Goal: Information Seeking & Learning: Learn about a topic

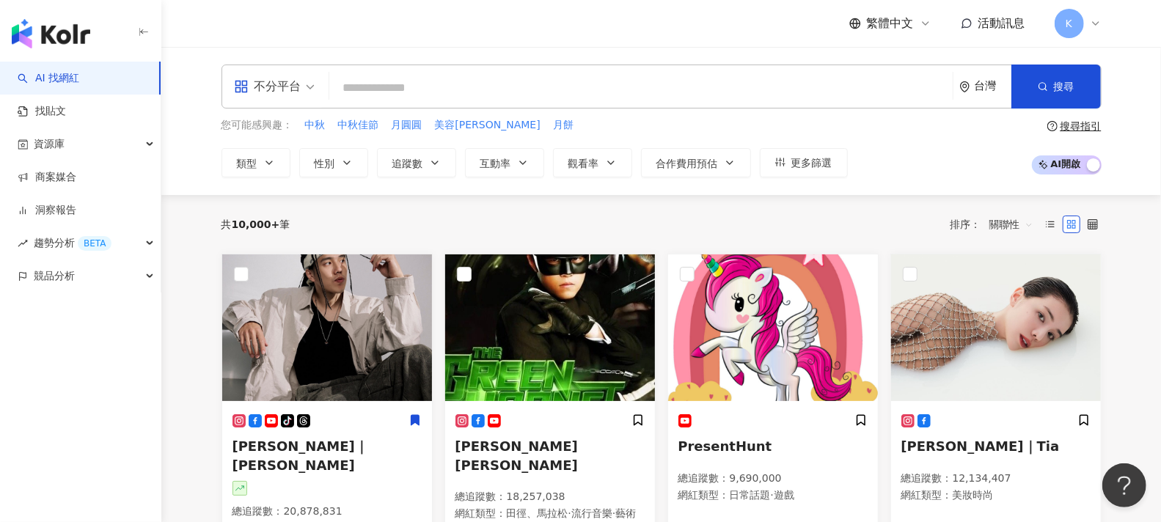
click at [463, 90] on input "search" at bounding box center [641, 88] width 612 height 28
type input "********"
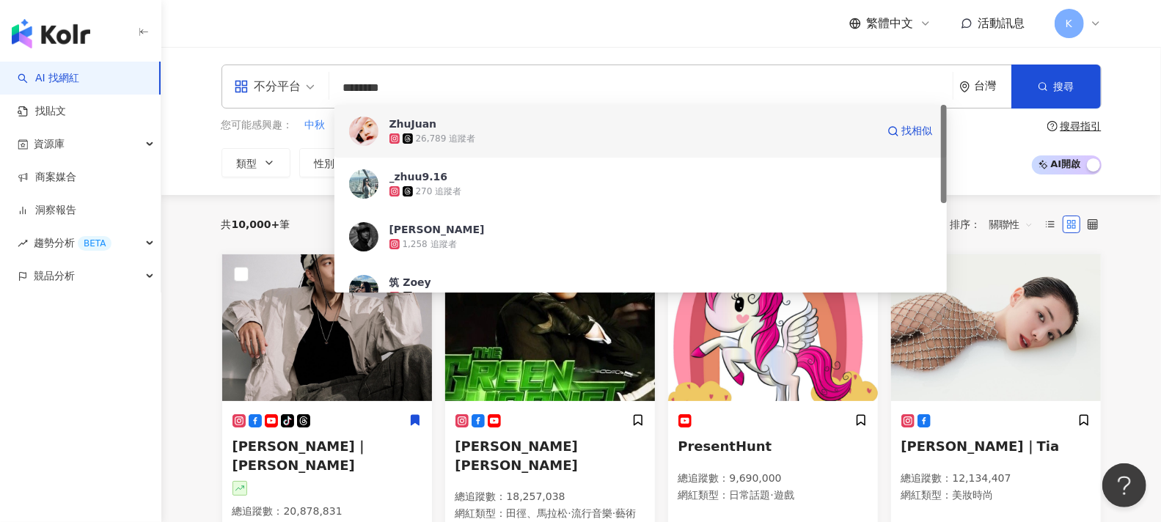
click at [496, 128] on span "ZhuJuan" at bounding box center [632, 124] width 487 height 15
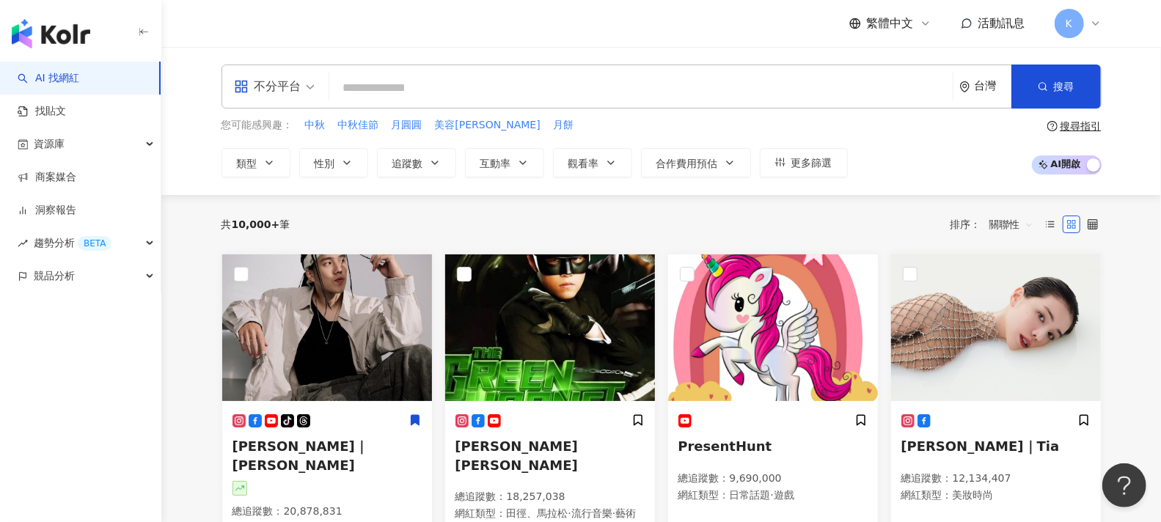
click at [393, 89] on input "search" at bounding box center [641, 88] width 612 height 28
paste input "**********"
type input "**********"
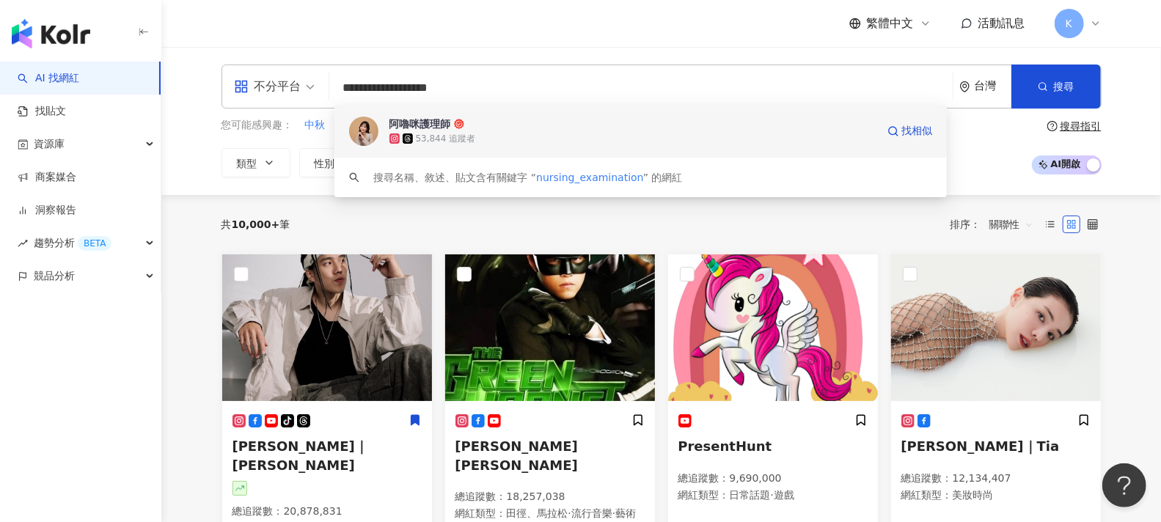
click at [515, 133] on div "53,844 追蹤者" at bounding box center [632, 138] width 487 height 15
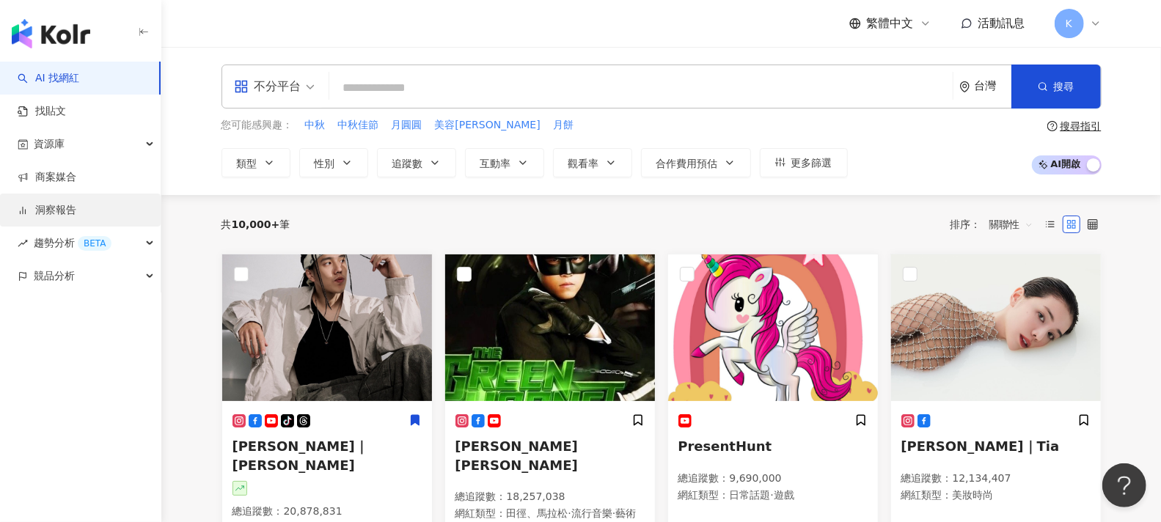
click at [76, 207] on link "洞察報告" at bounding box center [47, 210] width 59 height 15
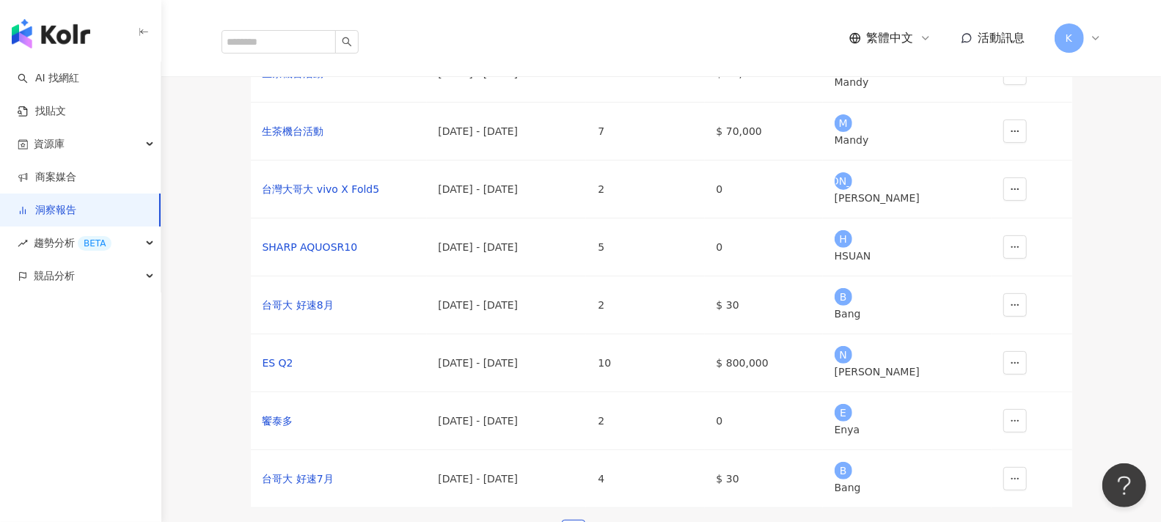
scroll to position [244, 0]
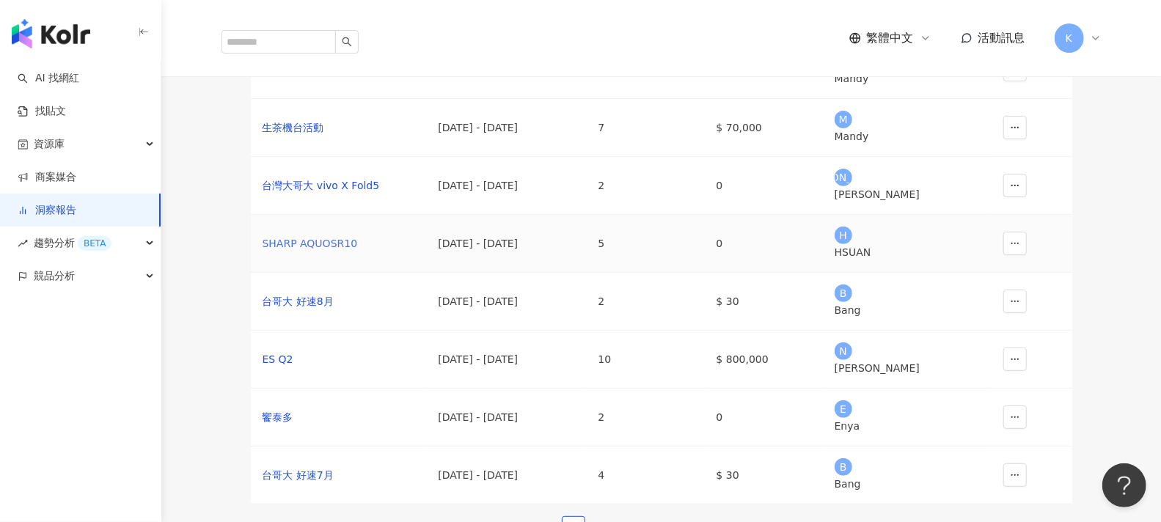
click at [356, 251] on div "SHARP AQUOSR10" at bounding box center [338, 243] width 153 height 16
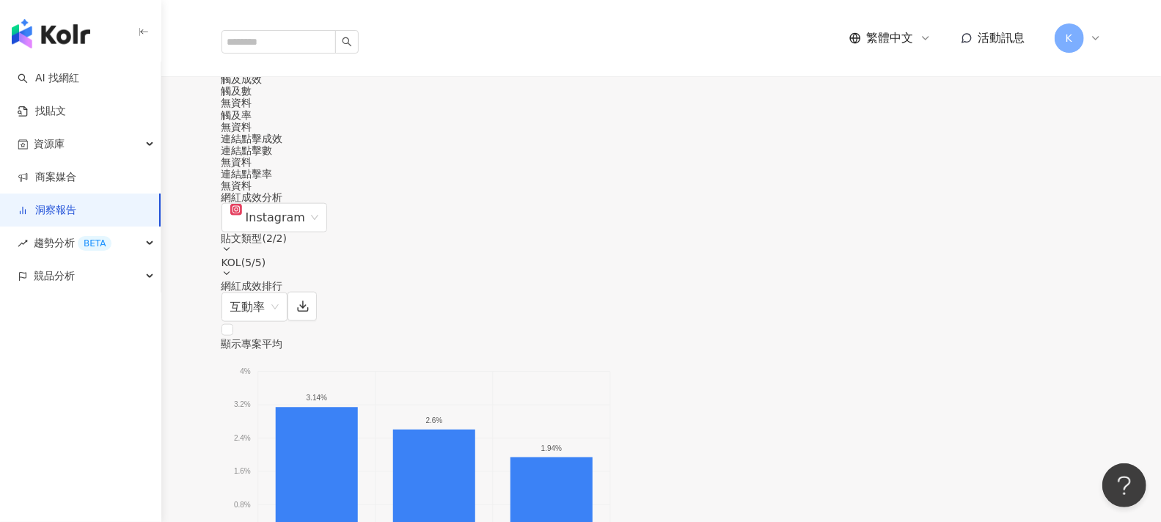
scroll to position [977, 0]
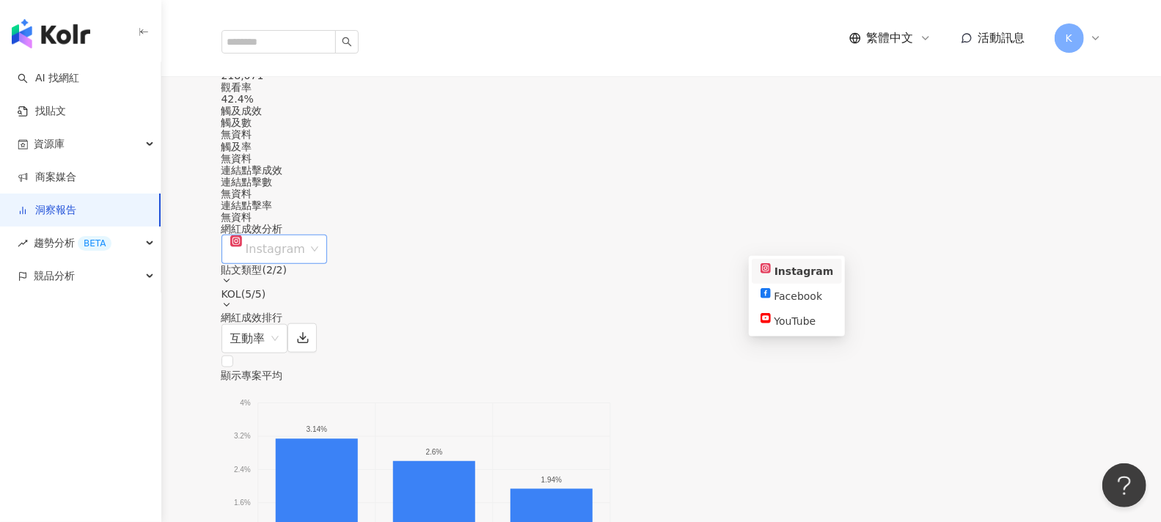
click at [328, 246] on div "Instagram" at bounding box center [274, 249] width 106 height 29
click at [620, 239] on div "網紅成效分析 Instagram 貼文類型 ( 2 / 2 ) KOL ( 5 / 5 )" at bounding box center [661, 267] width 880 height 88
click at [943, 264] on div "貼文類型 ( 2 / 2 )" at bounding box center [661, 275] width 880 height 23
click at [232, 276] on icon at bounding box center [226, 281] width 10 height 10
click at [1068, 288] on div "KOL ( 5 / 5 )" at bounding box center [661, 299] width 880 height 23
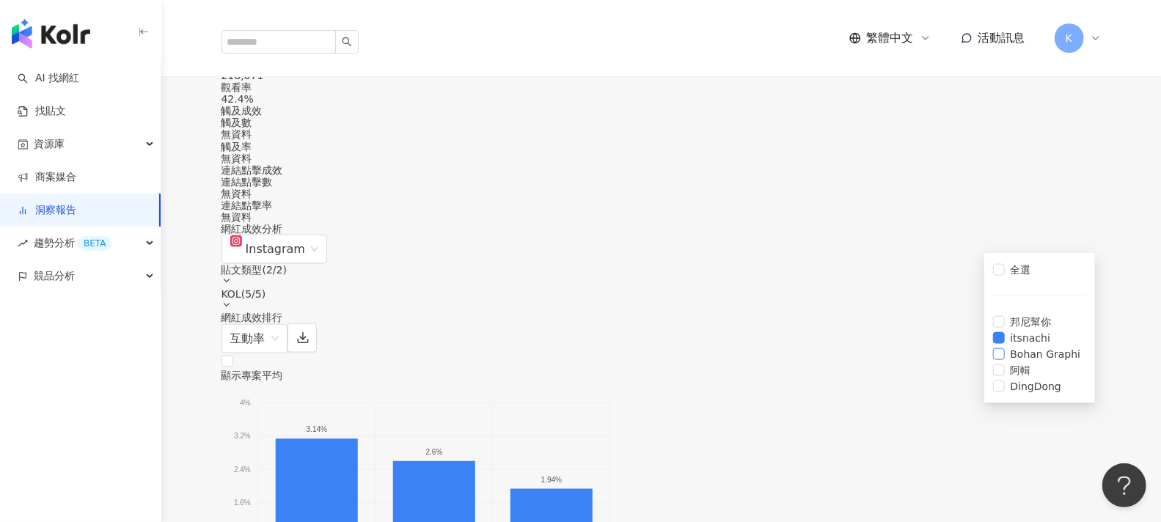
click at [1009, 362] on label "Bohan Graphi" at bounding box center [1040, 354] width 94 height 16
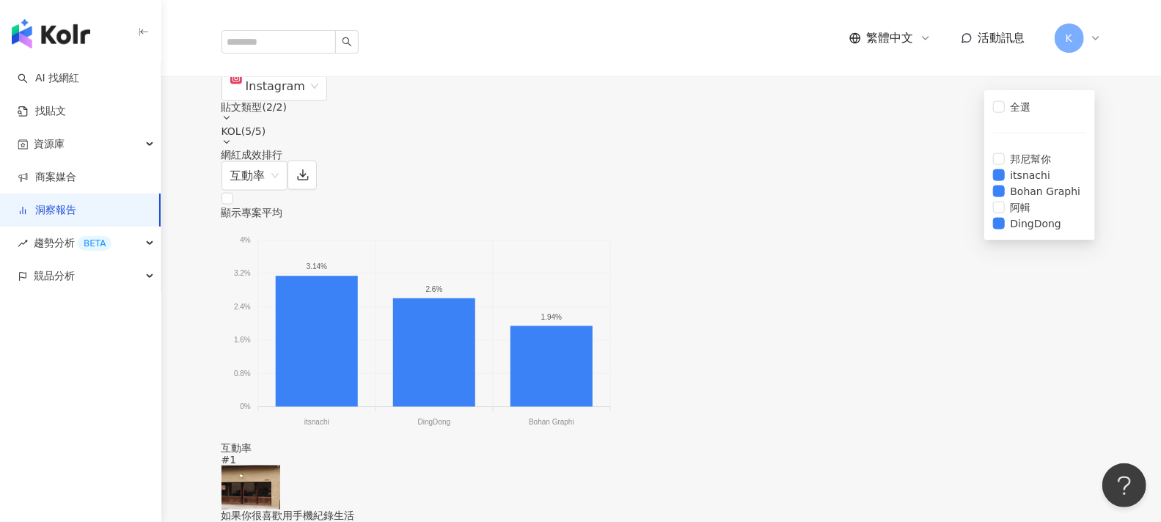
click at [279, 162] on span "互動率" at bounding box center [254, 176] width 48 height 28
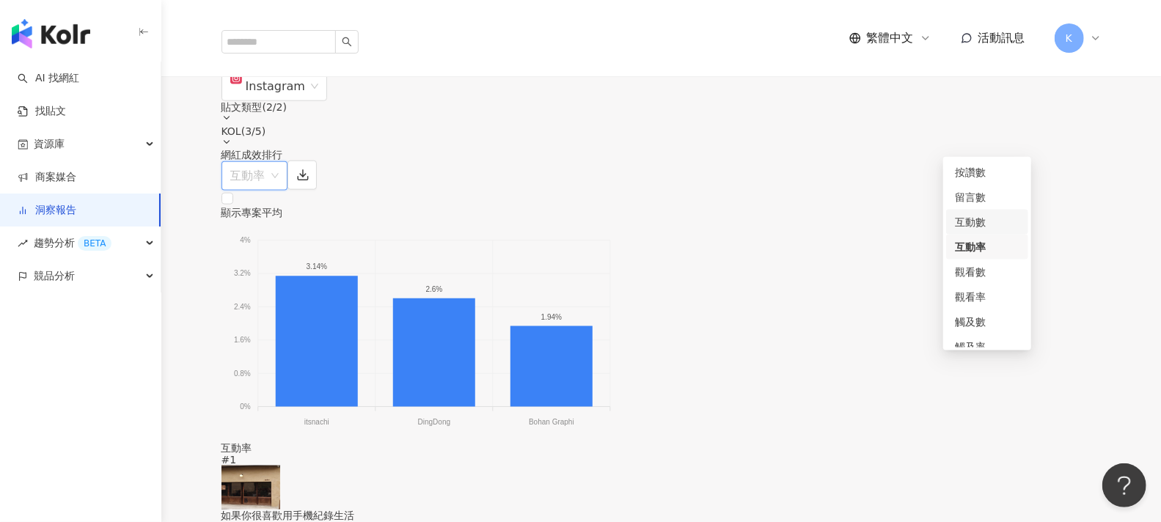
click at [983, 222] on div "互動數" at bounding box center [987, 222] width 65 height 16
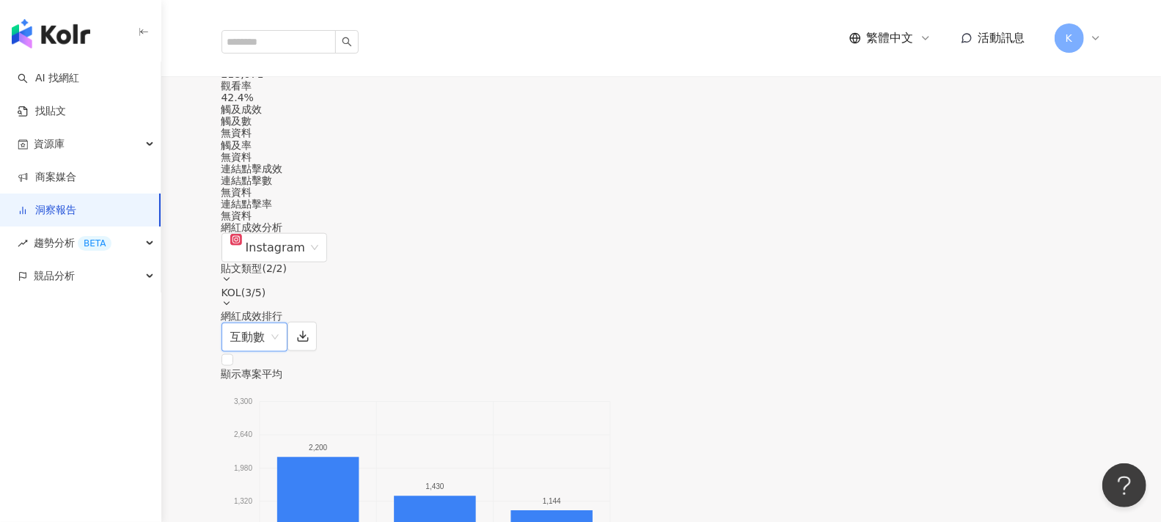
scroll to position [1059, 0]
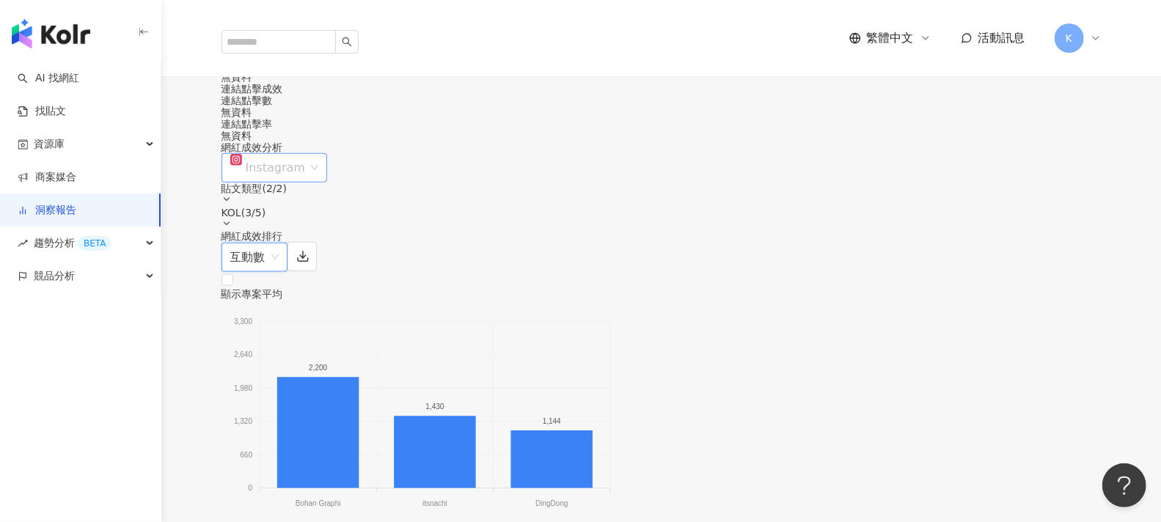
click at [319, 155] on span "Instagram" at bounding box center [274, 168] width 89 height 28
click at [232, 194] on icon at bounding box center [226, 199] width 10 height 10
click at [319, 154] on span "Instagram" at bounding box center [274, 168] width 89 height 28
click at [820, 213] on div "Facebook" at bounding box center [796, 215] width 73 height 16
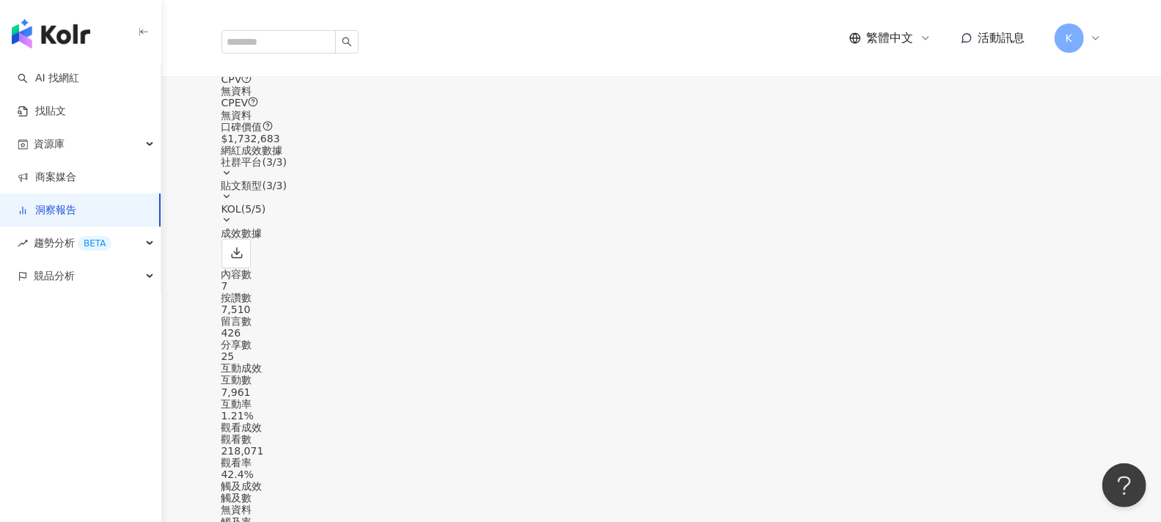
scroll to position [570, 0]
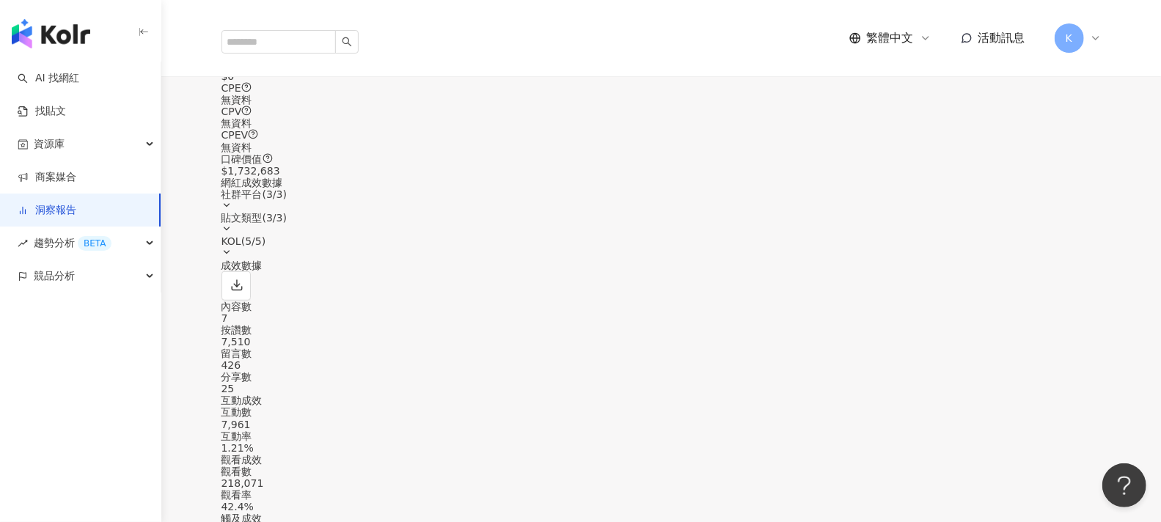
click at [834, 194] on div "社群平台 ( 3 / 3 )" at bounding box center [661, 199] width 880 height 23
click at [834, 191] on div "社群平台 ( 3 / 3 )" at bounding box center [661, 199] width 880 height 23
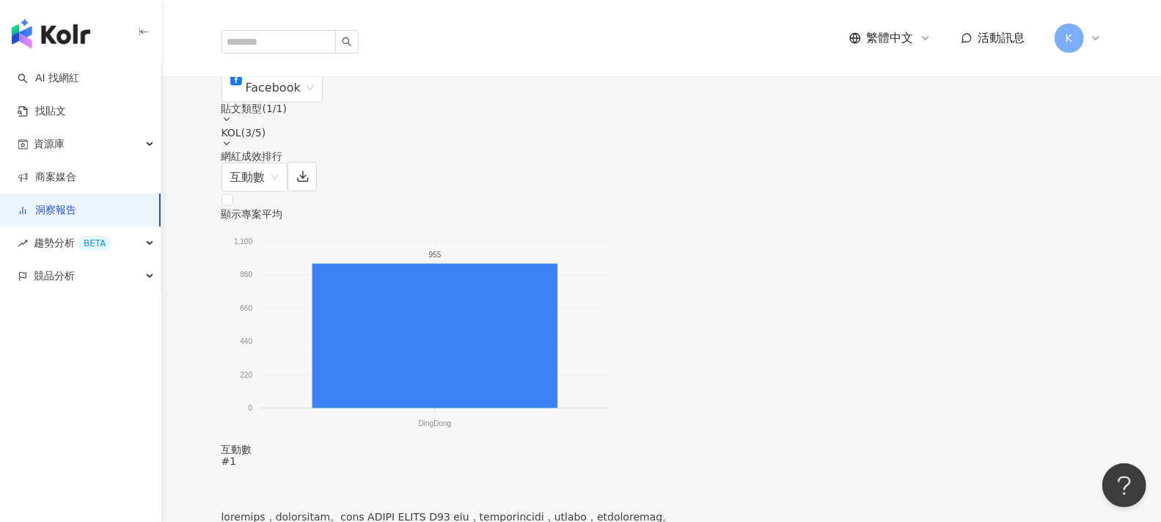
scroll to position [1140, 0]
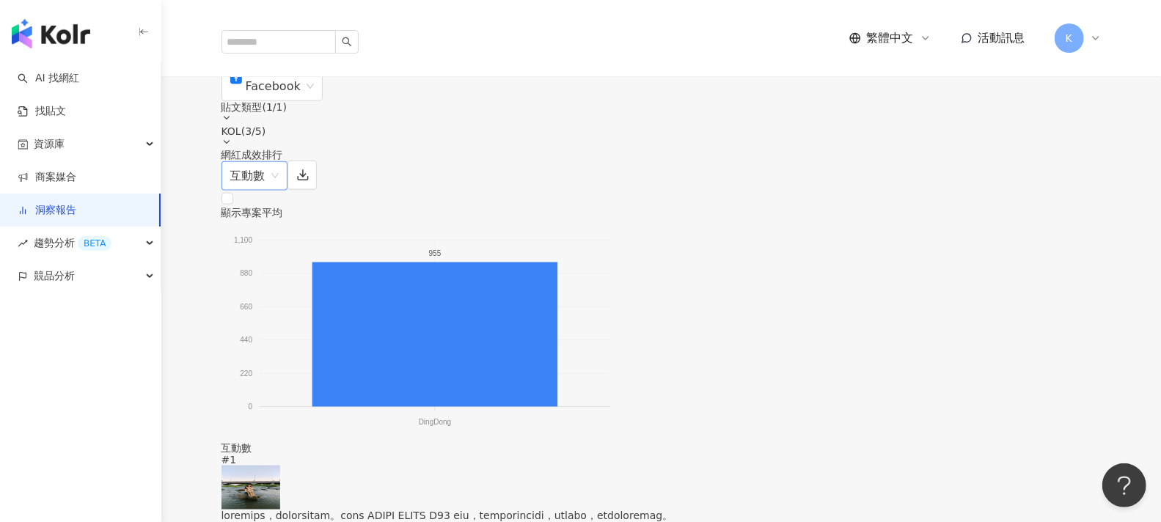
click at [279, 162] on span "互動數" at bounding box center [254, 176] width 48 height 28
click at [979, 243] on div "互動率" at bounding box center [987, 247] width 65 height 16
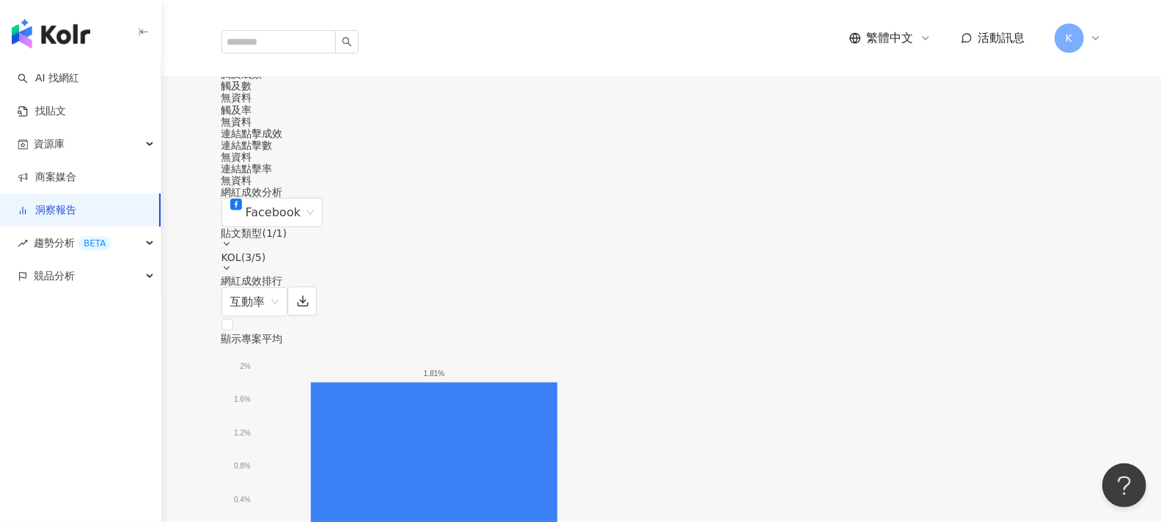
scroll to position [977, 0]
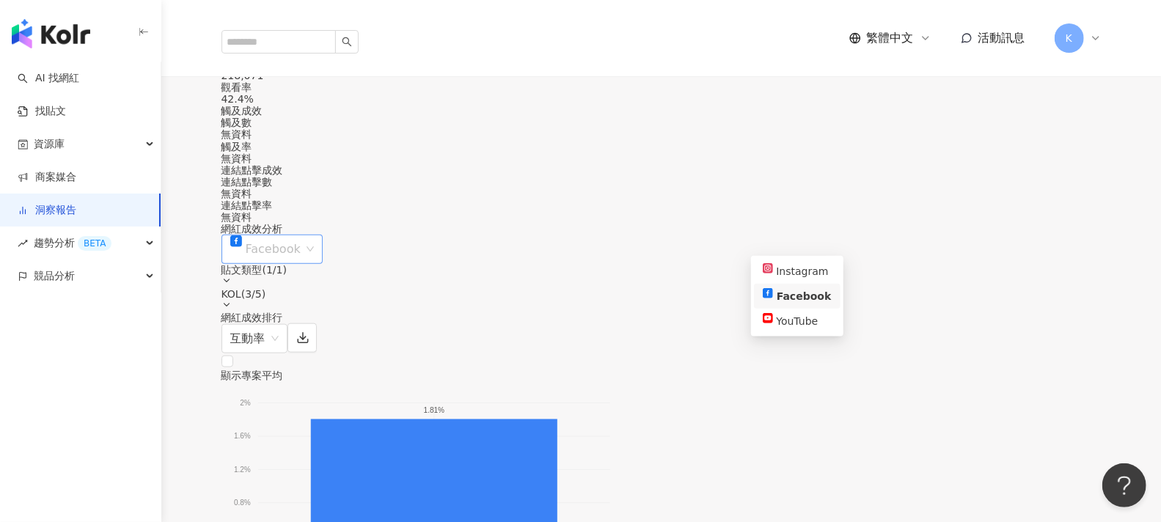
click at [314, 242] on span "Facebook" at bounding box center [272, 249] width 84 height 28
click at [812, 273] on div "Instagram" at bounding box center [797, 271] width 69 height 16
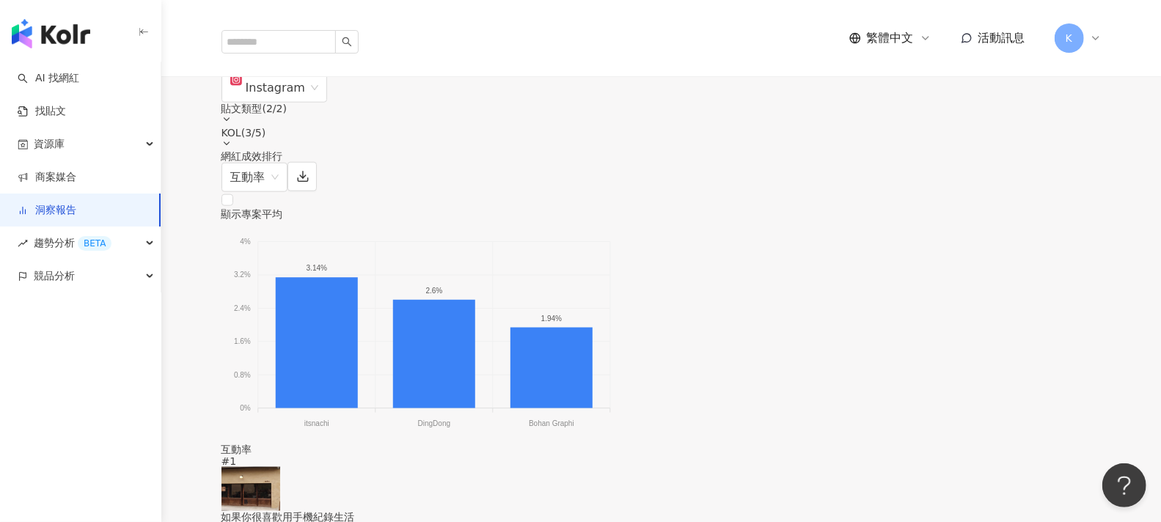
scroll to position [1140, 0]
click at [279, 162] on span "互動率" at bounding box center [254, 176] width 48 height 28
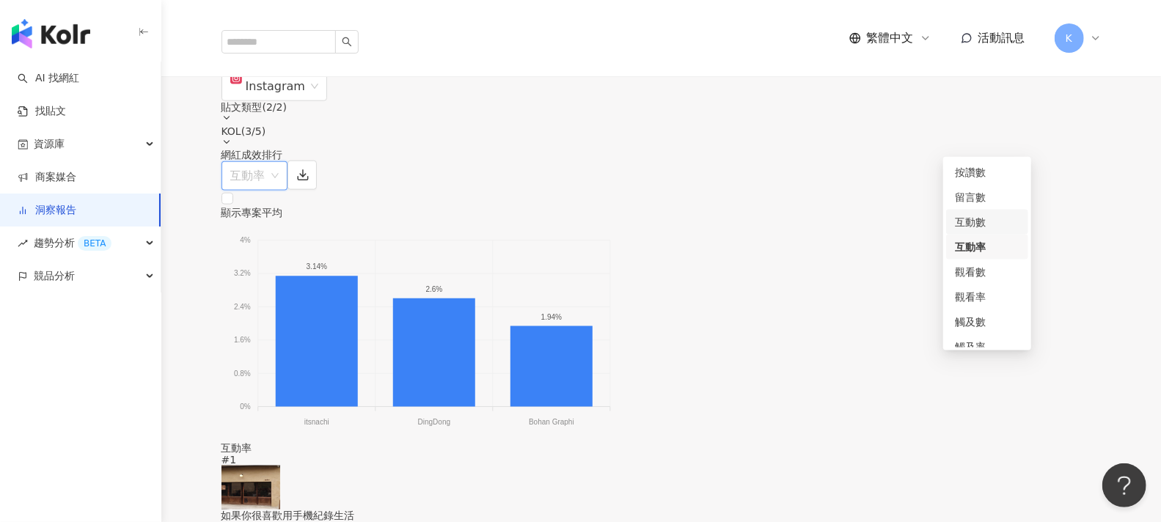
click at [981, 224] on div "互動數" at bounding box center [987, 222] width 65 height 16
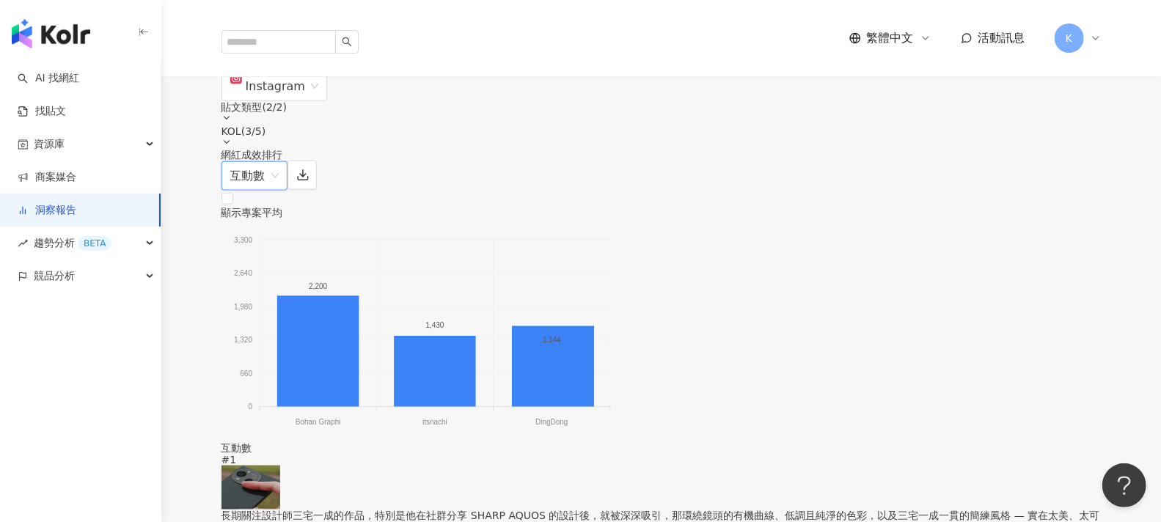
click at [279, 162] on span "互動數" at bounding box center [254, 176] width 48 height 28
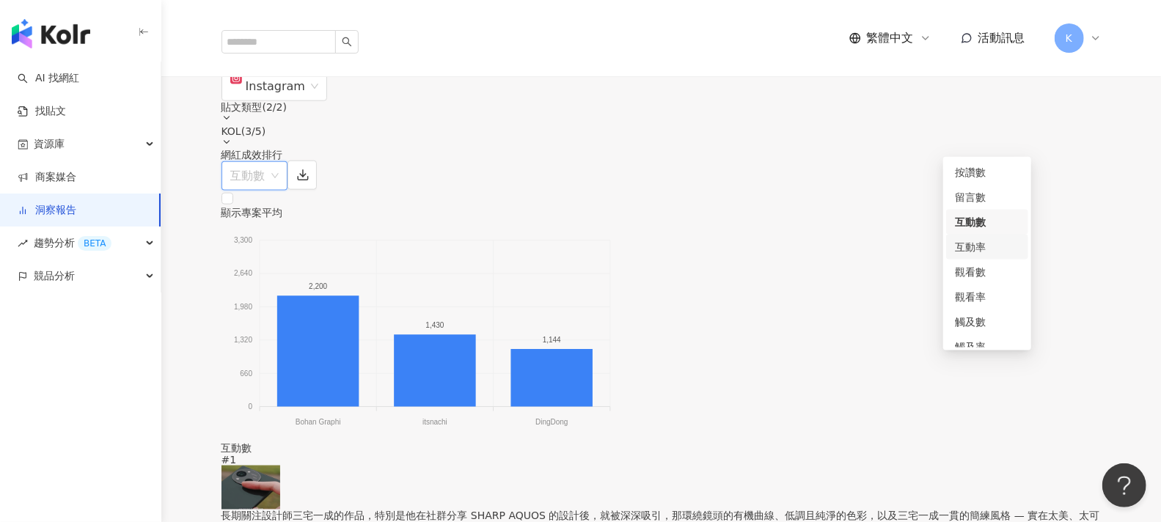
click at [983, 243] on div "互動率" at bounding box center [987, 247] width 65 height 16
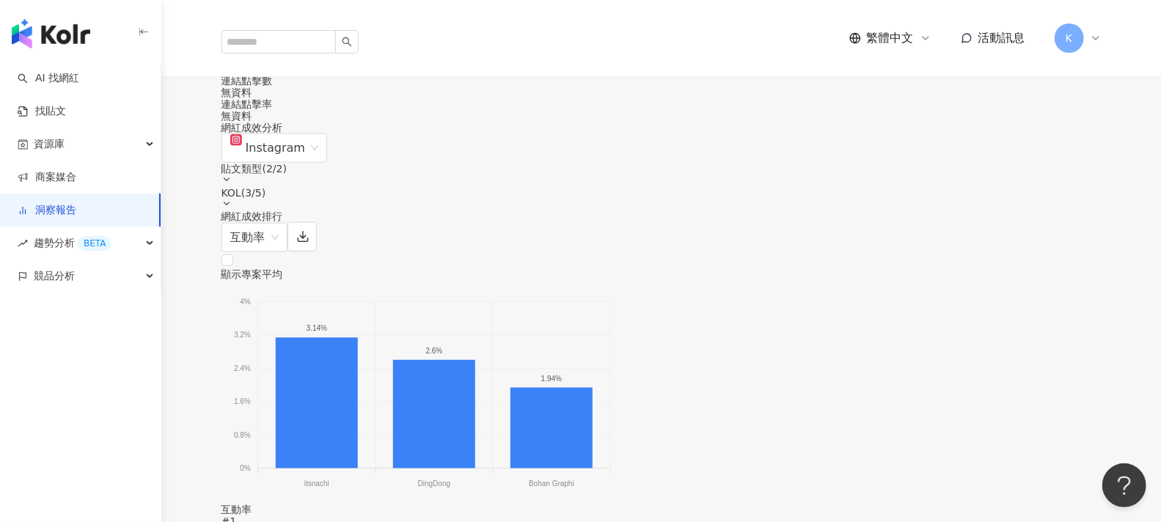
scroll to position [1059, 0]
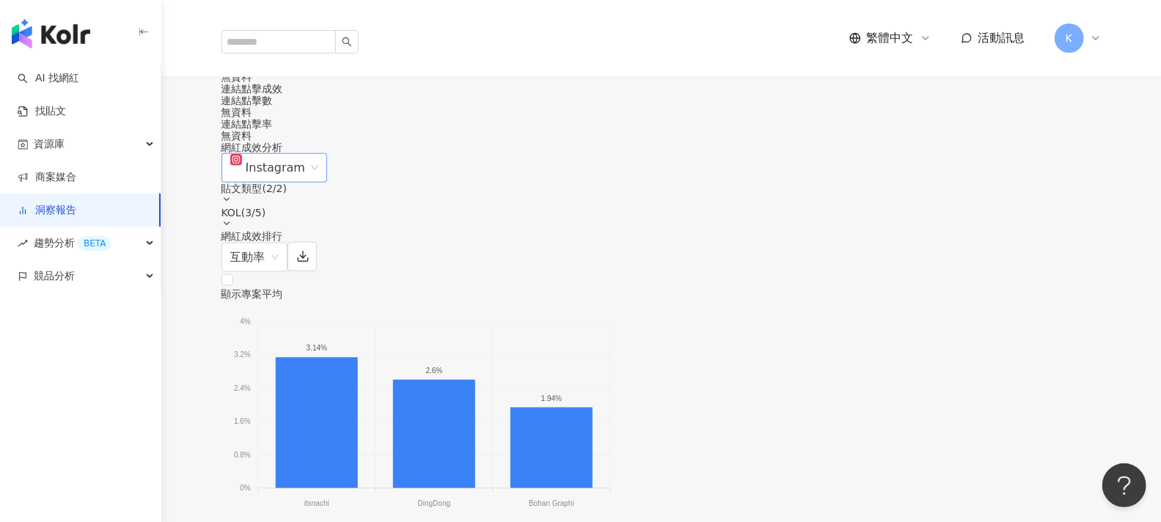
click at [319, 155] on span "Instagram" at bounding box center [274, 168] width 89 height 28
click at [818, 243] on div "YouTube" at bounding box center [796, 240] width 73 height 16
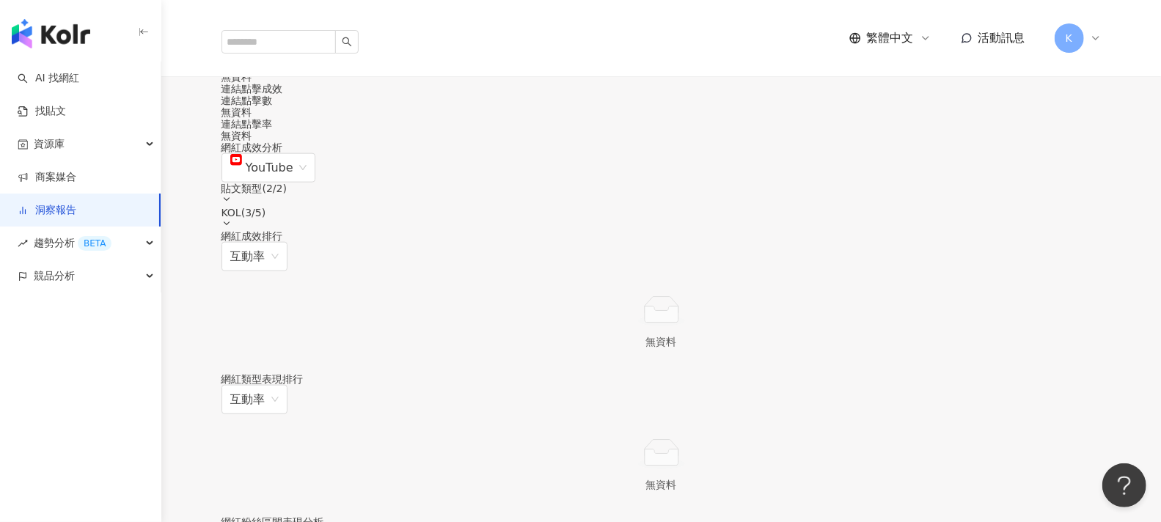
click at [1068, 207] on div "KOL ( 3 / 5 )" at bounding box center [661, 218] width 880 height 23
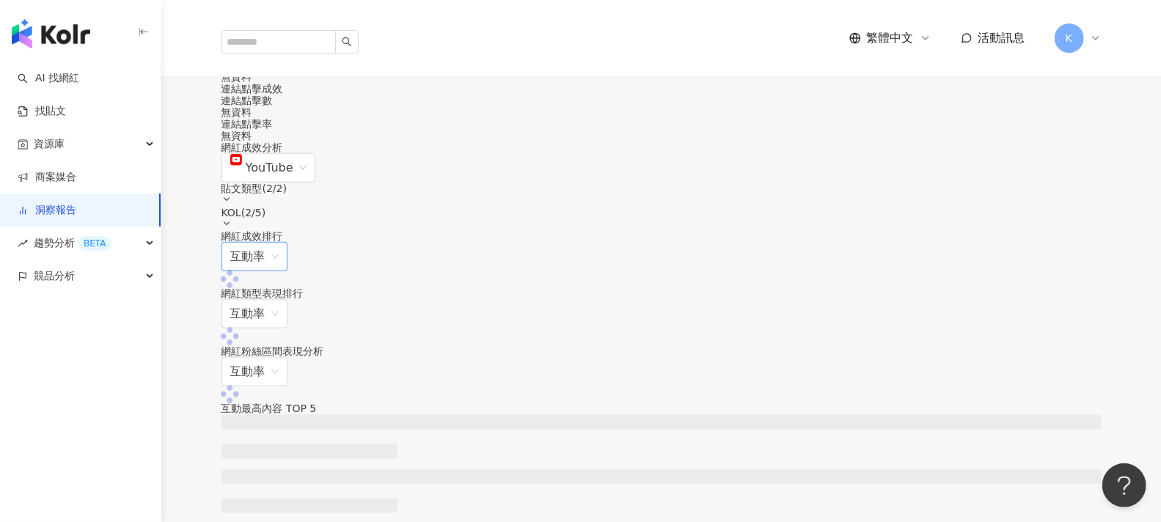
click at [279, 243] on span "互動率" at bounding box center [254, 257] width 48 height 28
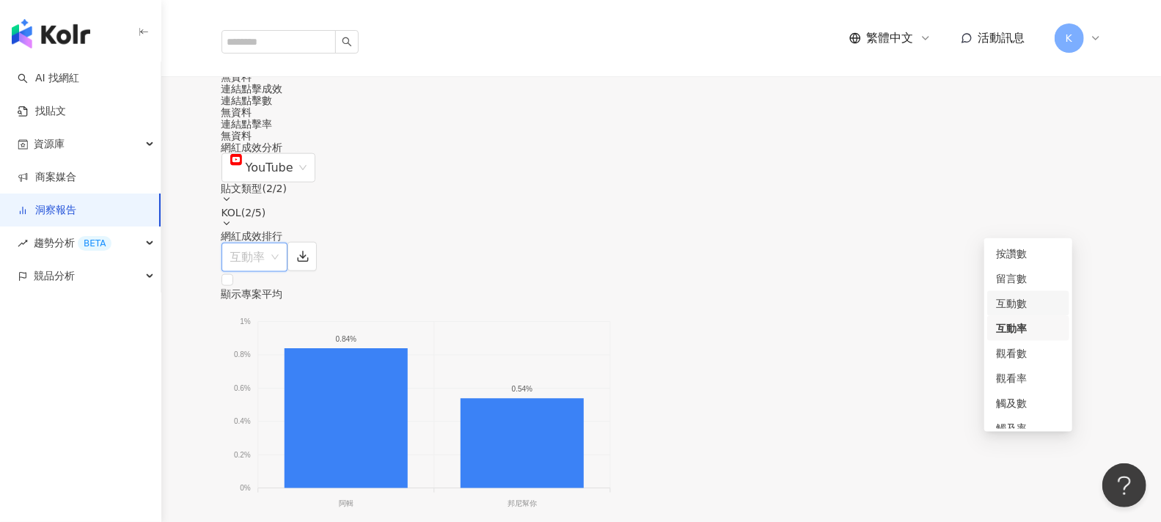
click at [1027, 303] on div "互動數" at bounding box center [1028, 303] width 65 height 16
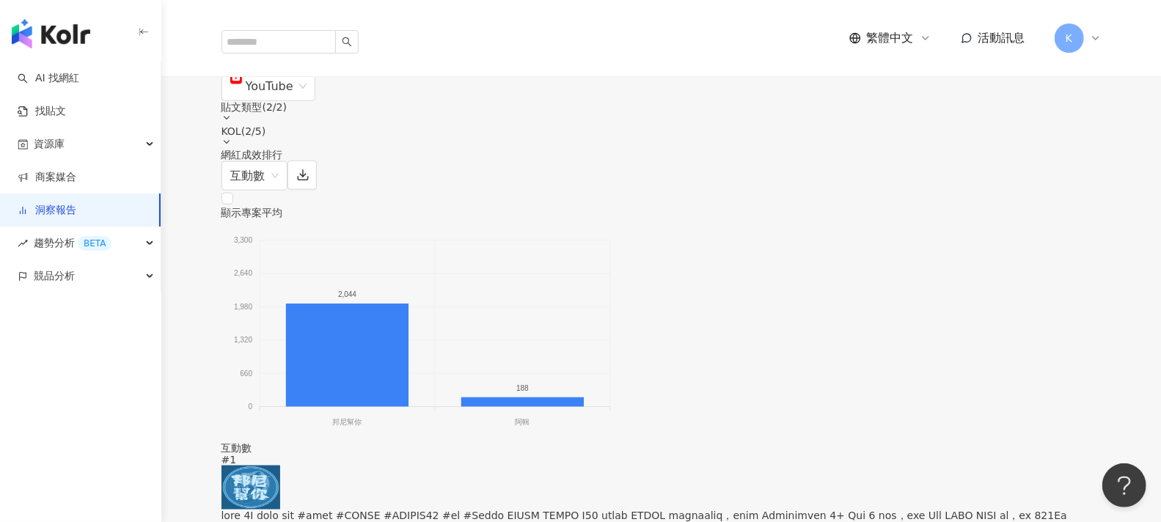
click at [279, 162] on span "互動數" at bounding box center [254, 176] width 48 height 28
click at [983, 255] on div "互動率" at bounding box center [987, 247] width 82 height 25
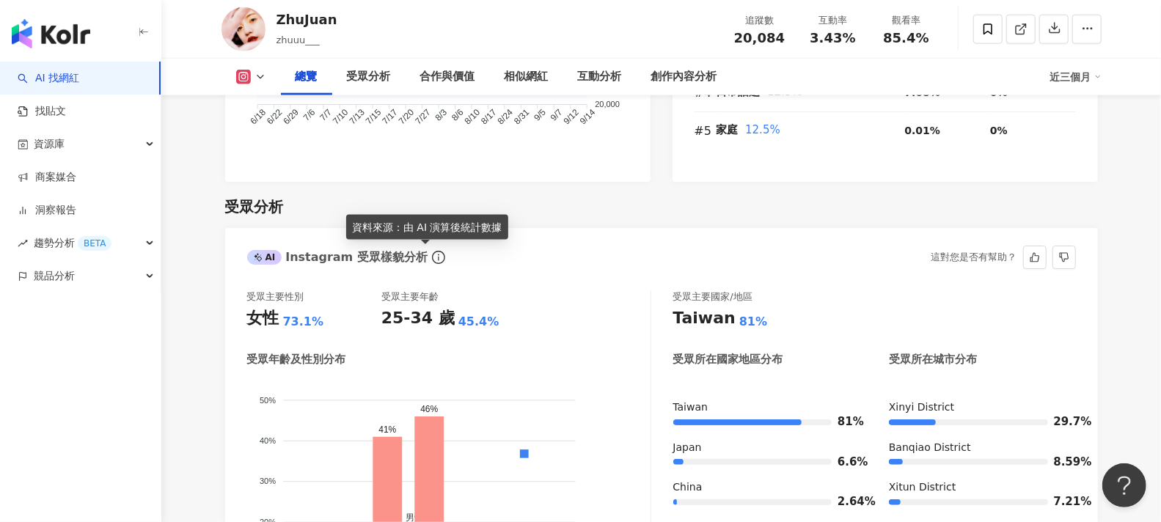
scroll to position [1222, 0]
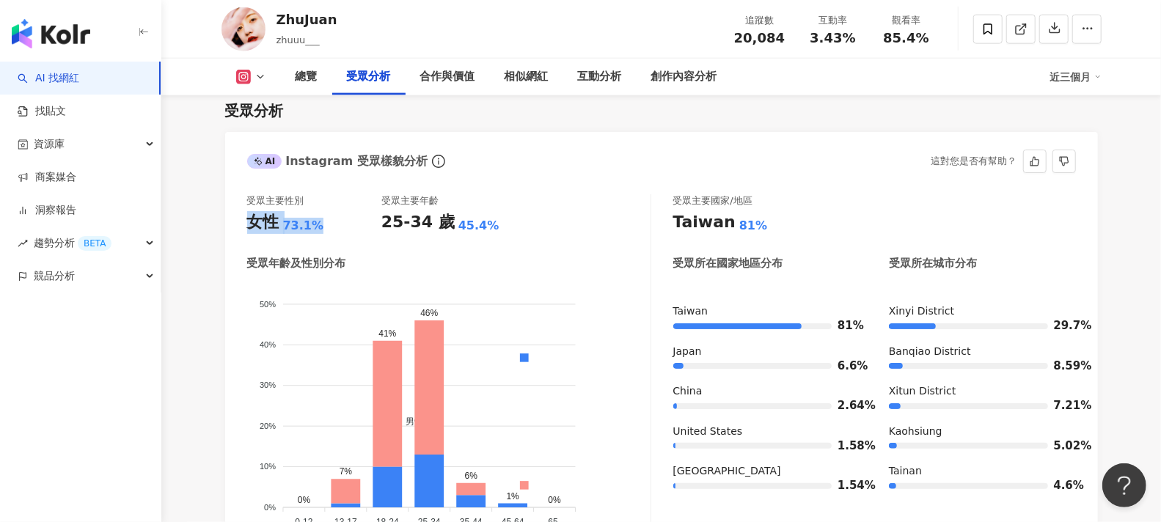
drag, startPoint x: 323, startPoint y: 228, endPoint x: 248, endPoint y: 226, distance: 75.6
click at [248, 226] on div "女性 73.1%" at bounding box center [314, 222] width 134 height 23
copy div "女性 73.1%"
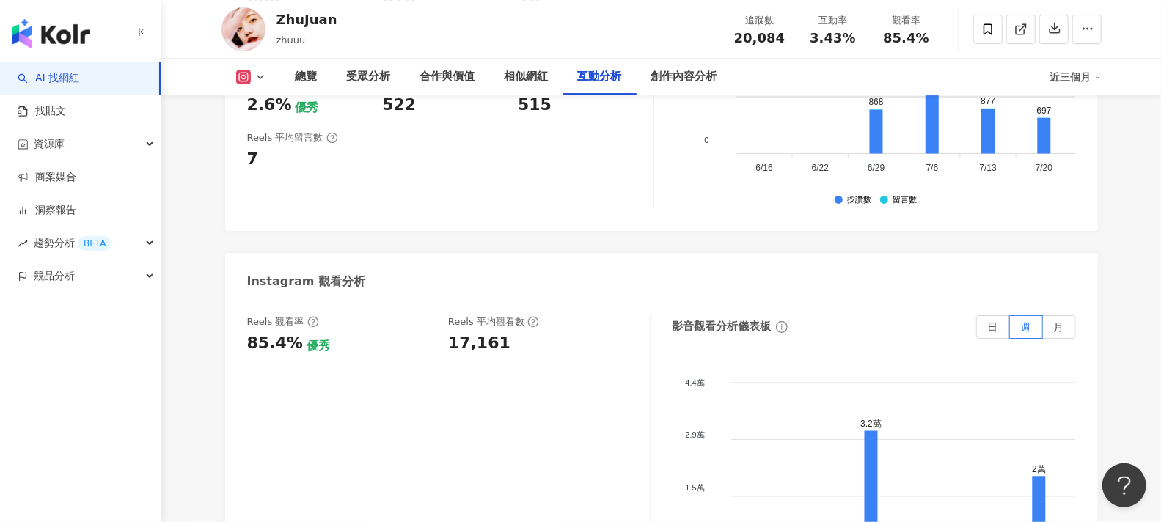
scroll to position [3258, 0]
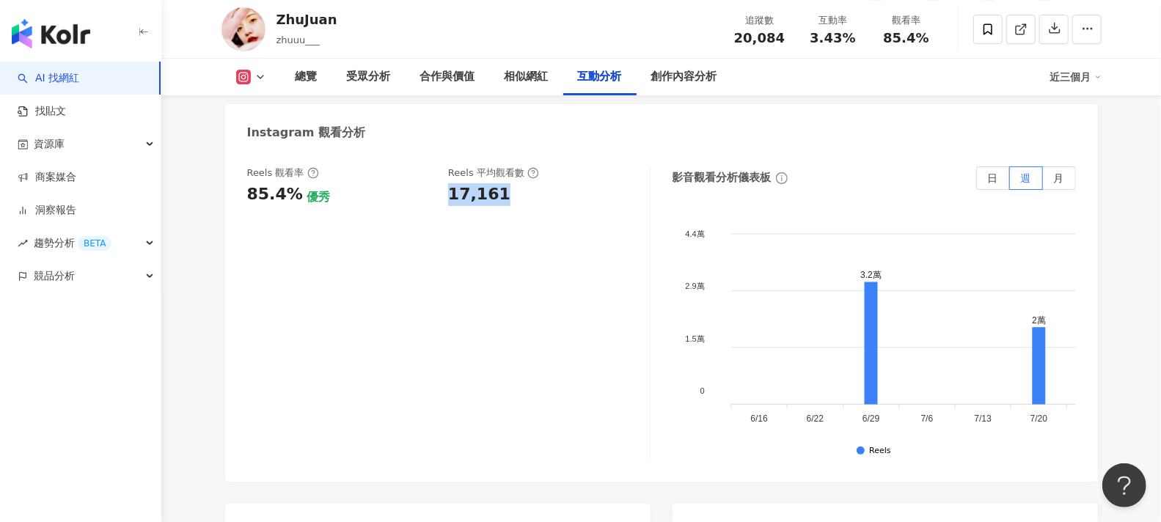
drag, startPoint x: 500, startPoint y: 186, endPoint x: 452, endPoint y: 183, distance: 47.7
click at [452, 183] on div "17,161" at bounding box center [541, 194] width 187 height 23
copy div "17,161"
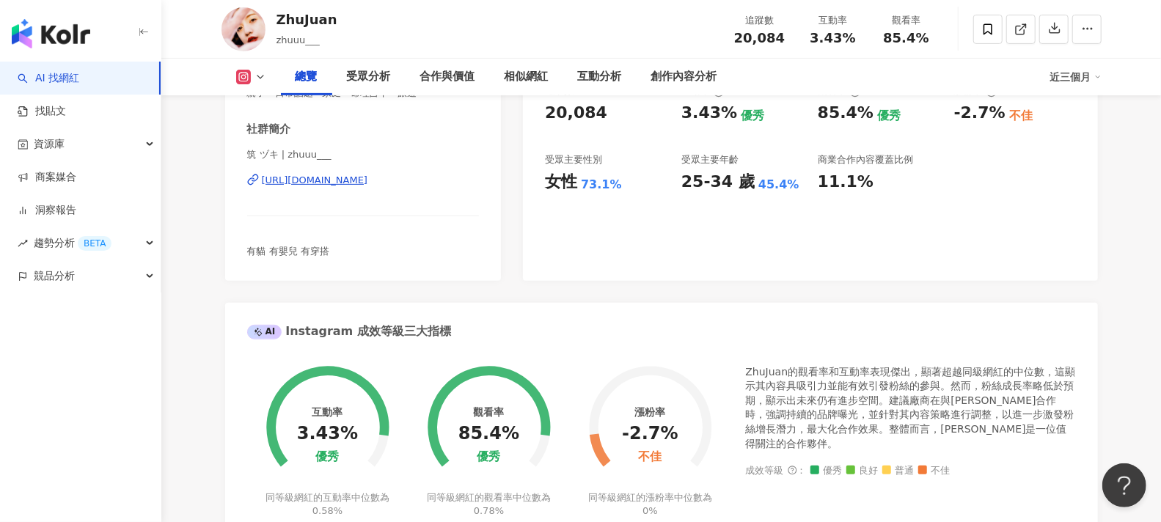
scroll to position [256, 0]
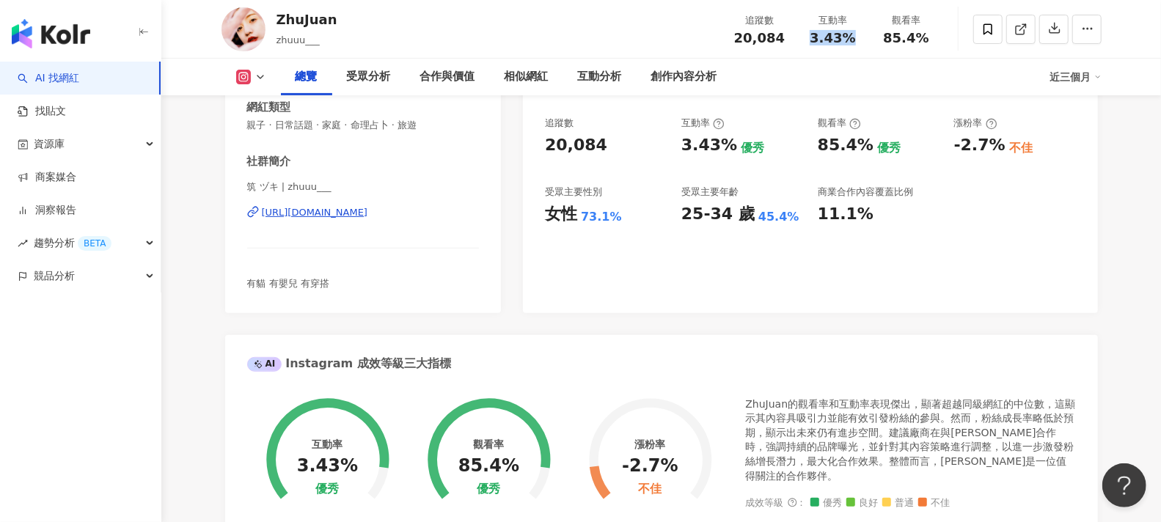
drag, startPoint x: 856, startPoint y: 40, endPoint x: 809, endPoint y: 45, distance: 47.1
click at [809, 45] on div "3.43%" at bounding box center [833, 38] width 56 height 15
copy span "3.43%"
drag, startPoint x: 930, startPoint y: 36, endPoint x: 888, endPoint y: 42, distance: 42.2
click at [888, 42] on div "85.4%" at bounding box center [906, 38] width 56 height 15
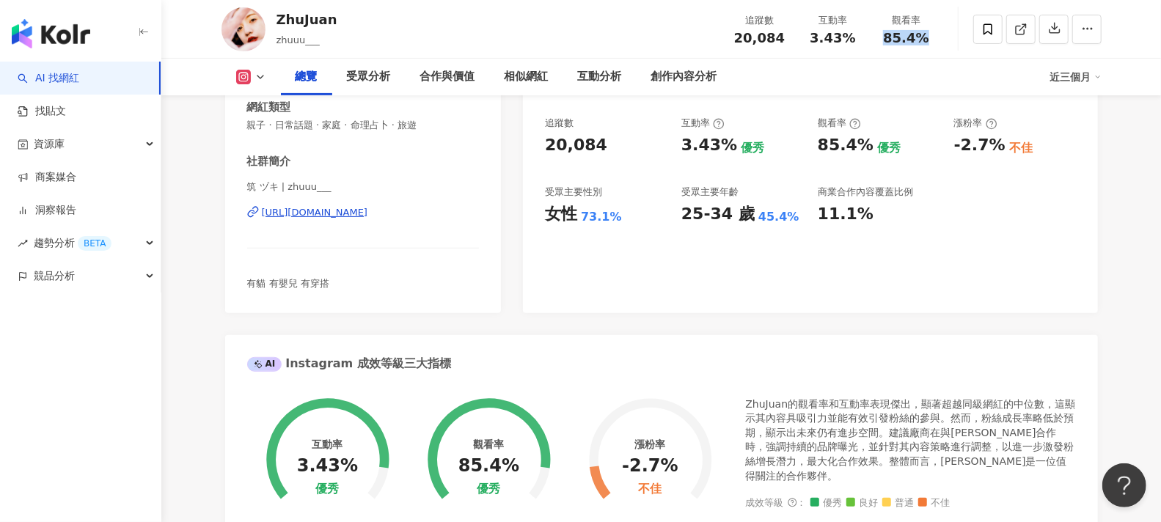
copy span "85.4%"
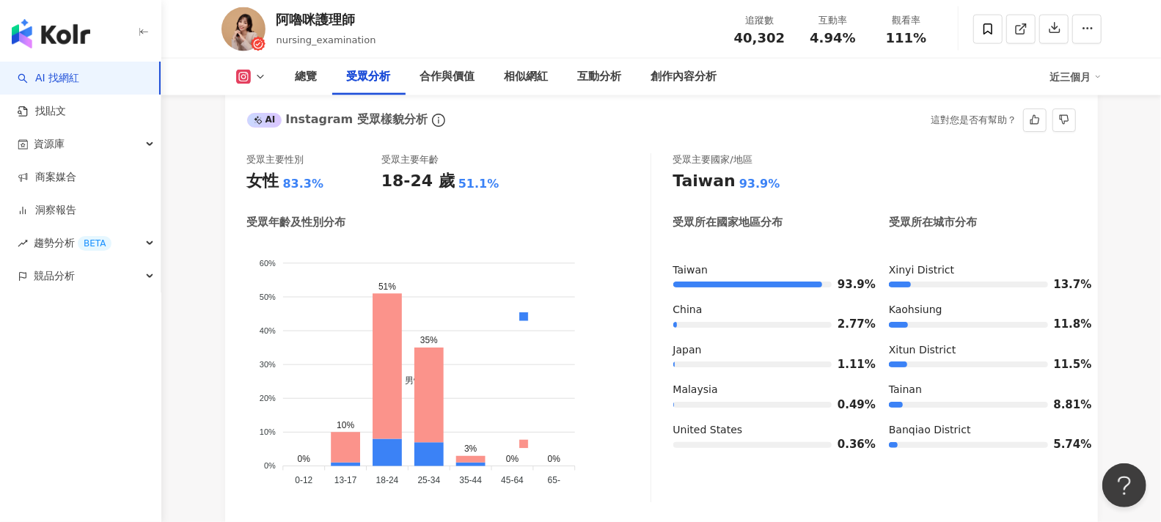
scroll to position [815, 0]
